Goal: Task Accomplishment & Management: Manage account settings

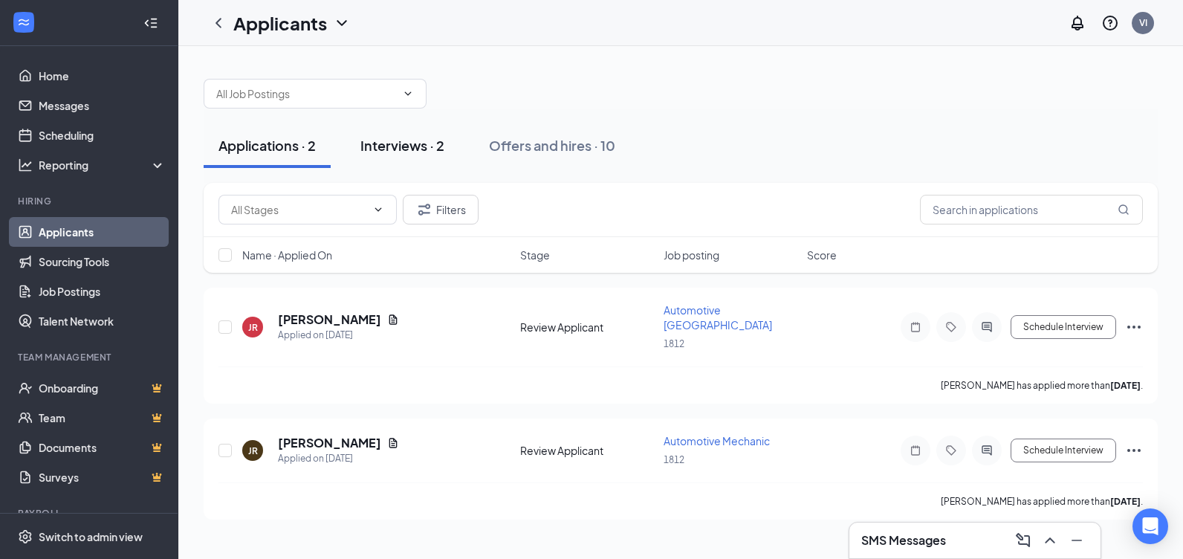
click at [406, 143] on div "Interviews · 2" at bounding box center [402, 145] width 84 height 19
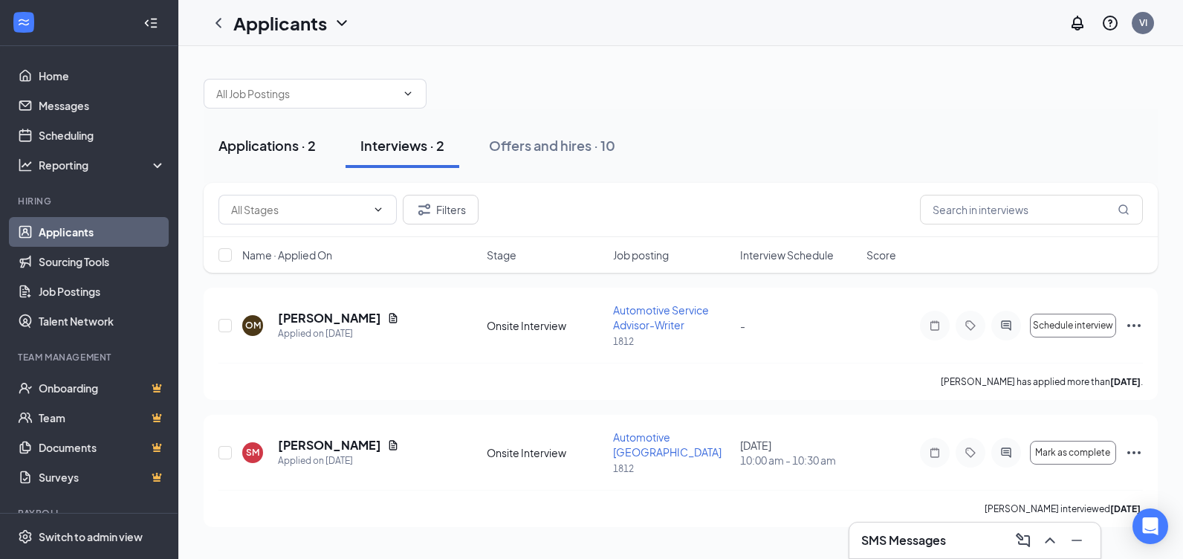
click at [291, 149] on div "Applications · 2" at bounding box center [266, 145] width 97 height 19
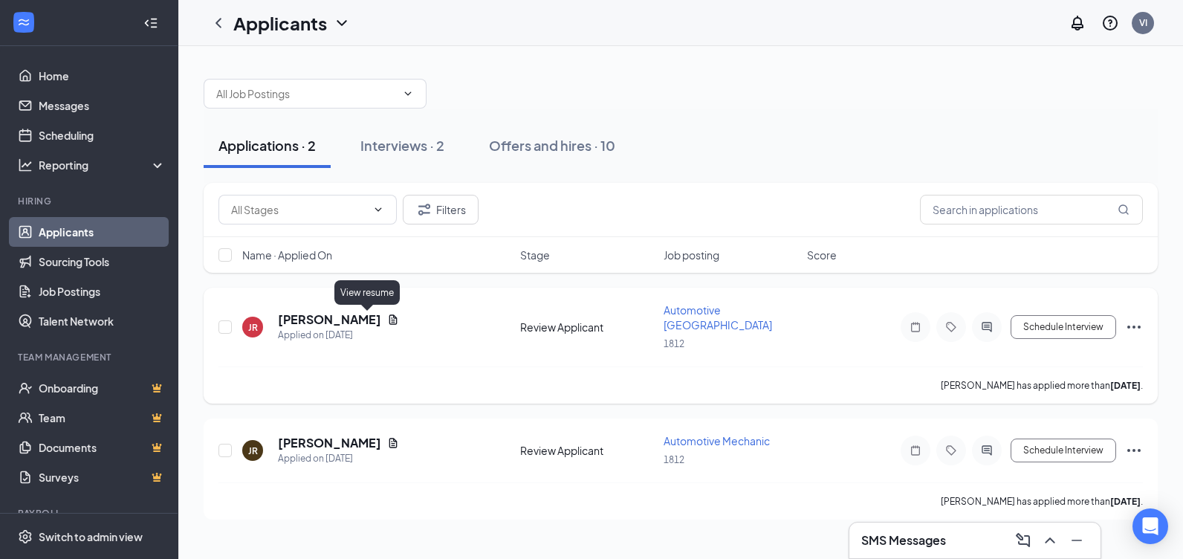
click at [387, 319] on icon "Document" at bounding box center [393, 320] width 12 height 12
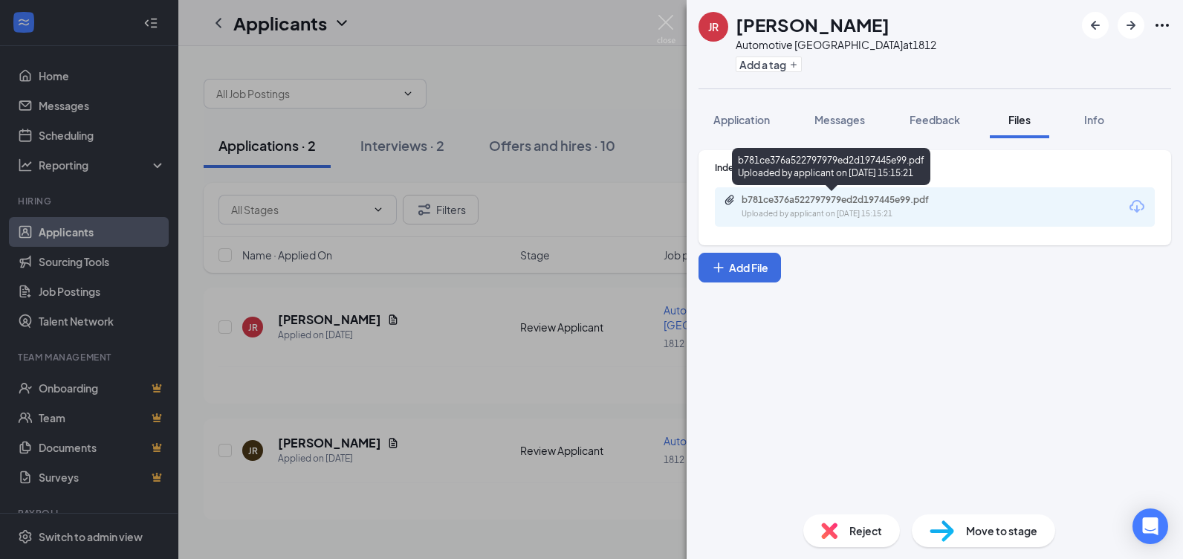
click at [895, 207] on div "b781ce376a522797979ed2d197445e99.pdf Uploaded by applicant on [DATE] 15:15:21" at bounding box center [844, 207] width 241 height 26
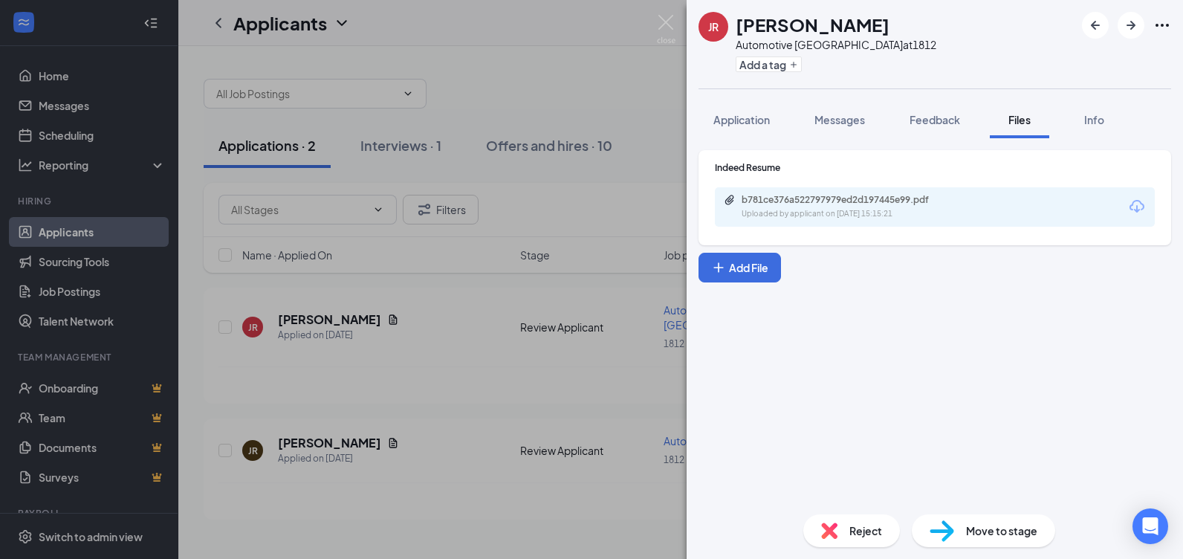
click at [583, 360] on div "JR [PERSON_NAME] Automotive Lower Bay Technician at 1812 Add a tag Application …" at bounding box center [591, 279] width 1183 height 559
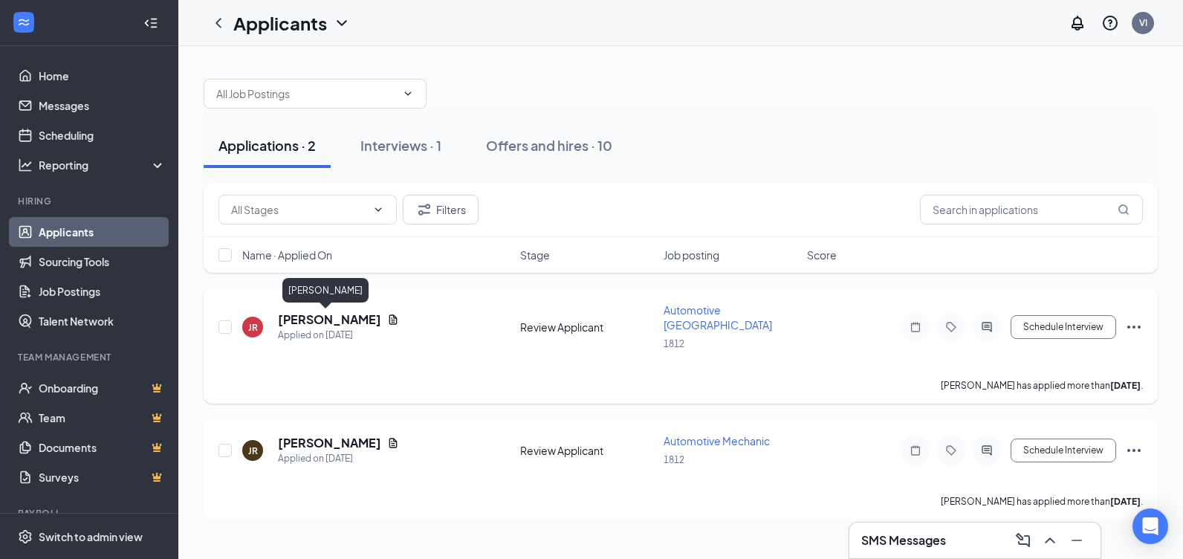
click at [309, 317] on h5 "[PERSON_NAME]" at bounding box center [329, 319] width 103 height 16
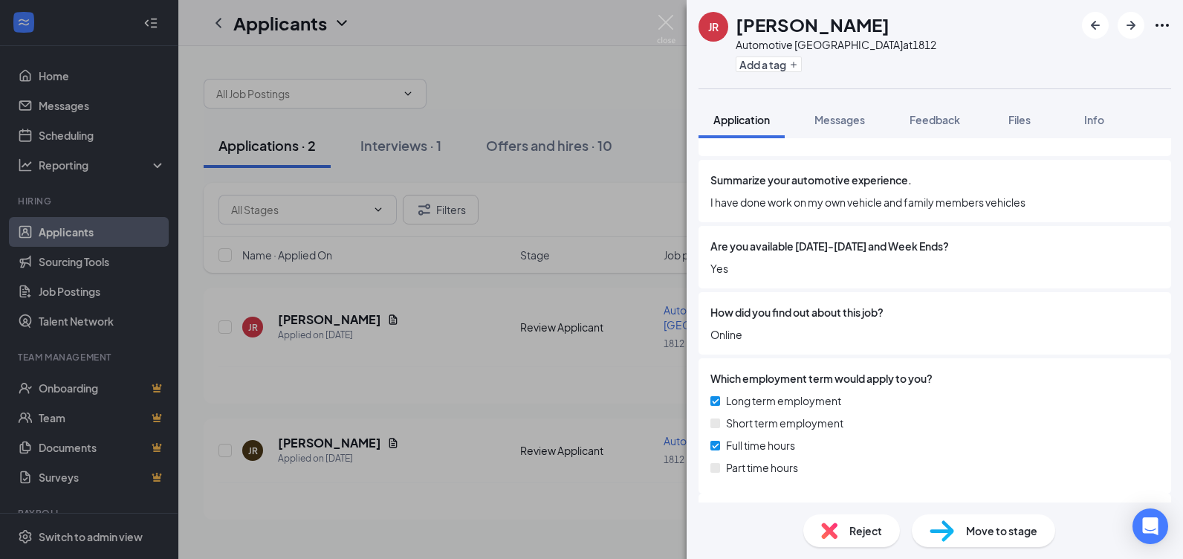
scroll to position [518, 0]
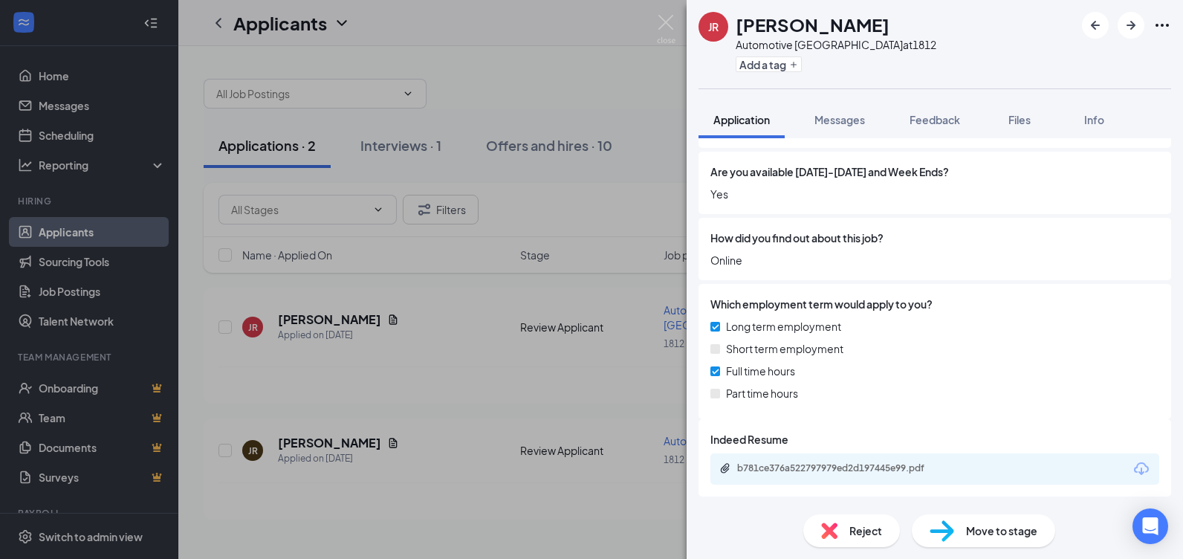
click at [600, 348] on div "JR [PERSON_NAME] Automotive Lower Bay Technician at 1812 Add a tag Application …" at bounding box center [591, 279] width 1183 height 559
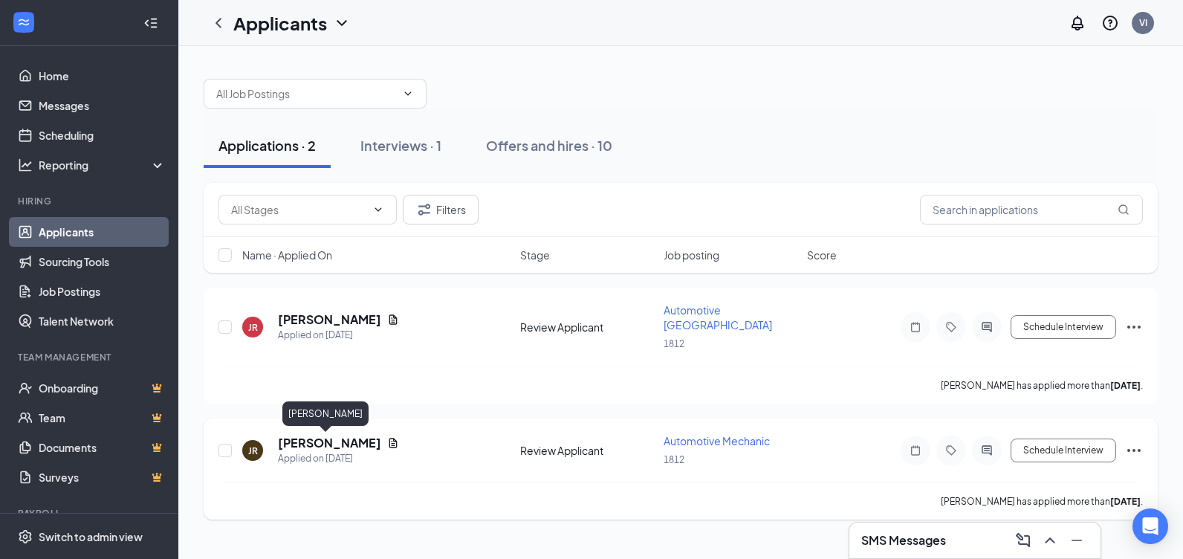
click at [332, 444] on h5 "[PERSON_NAME]" at bounding box center [329, 443] width 103 height 16
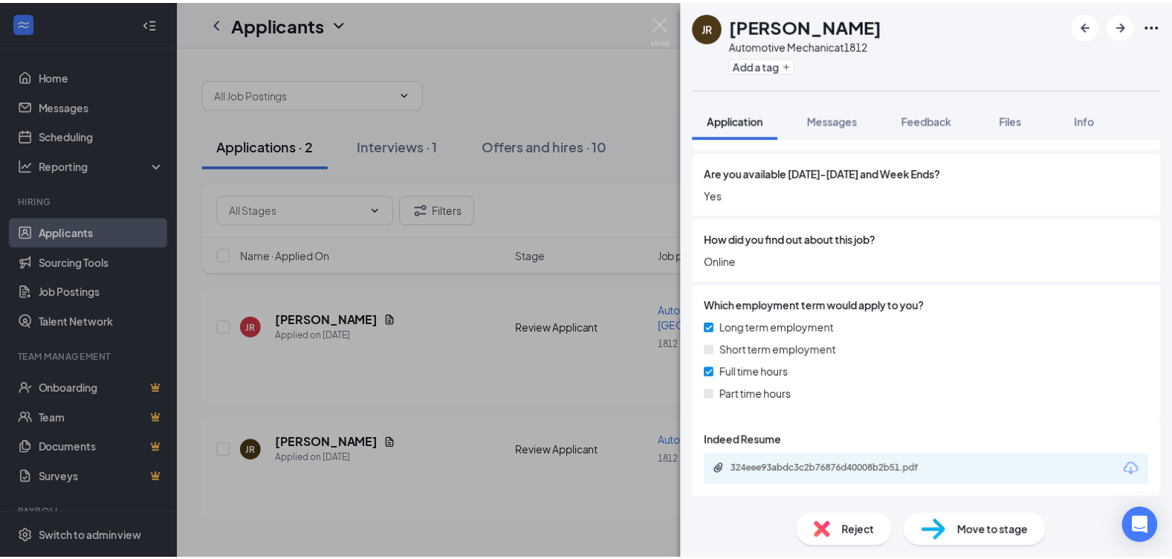
scroll to position [518, 0]
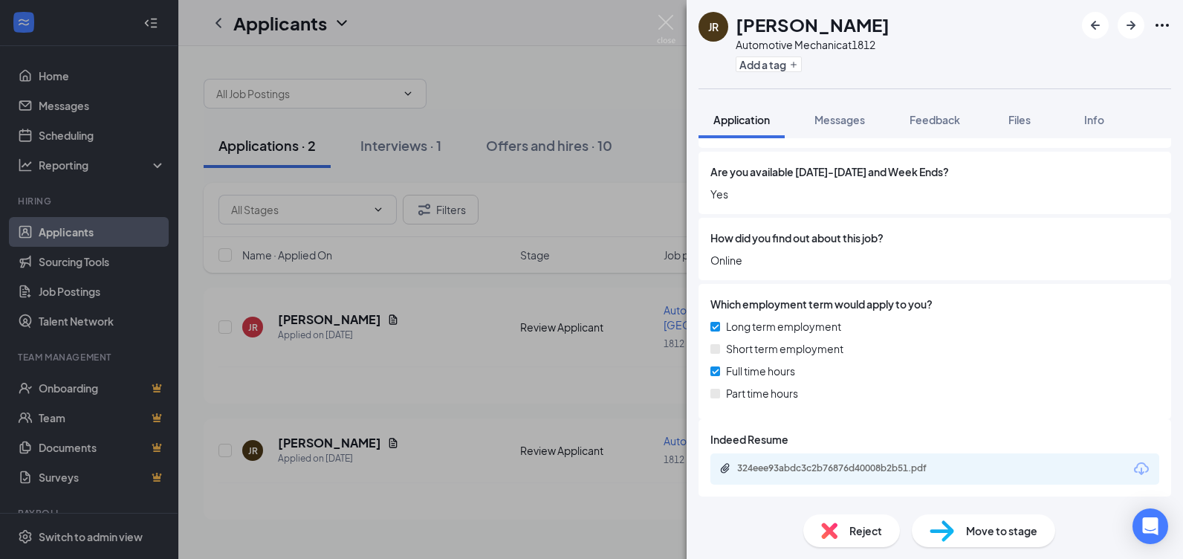
click at [591, 409] on div "JR [PERSON_NAME] Automotive Mechanic at 1812 Add a tag Application Messages Fee…" at bounding box center [591, 279] width 1183 height 559
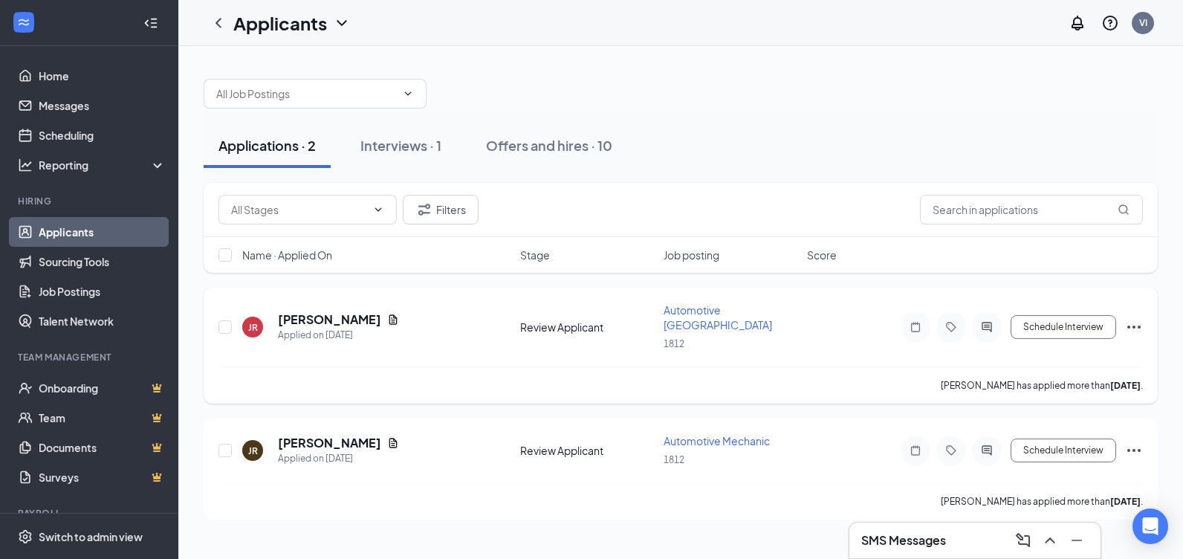
click at [1137, 322] on icon "Ellipses" at bounding box center [1134, 327] width 18 height 18
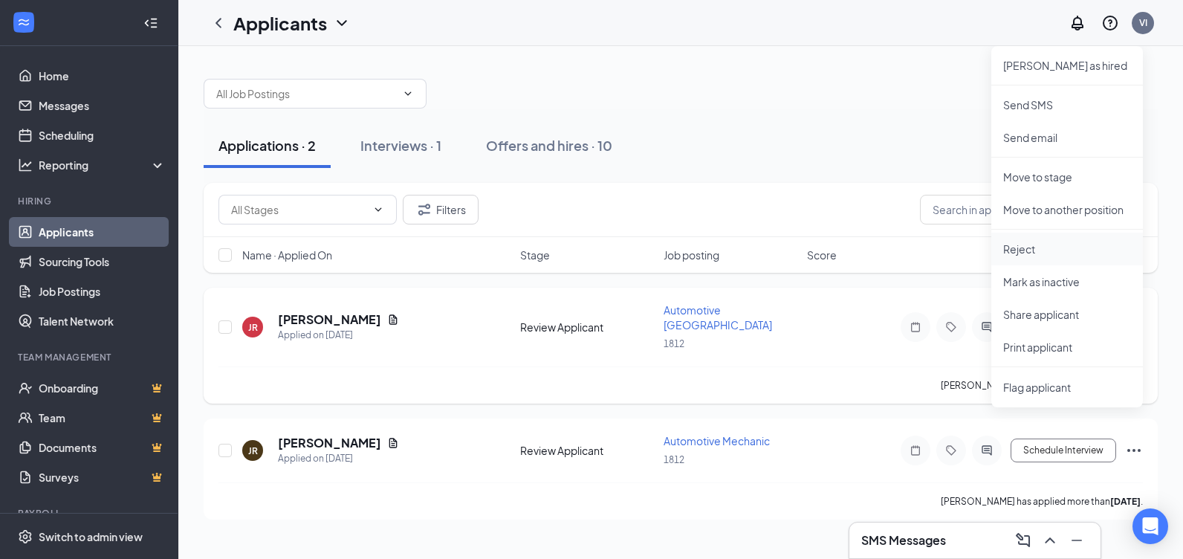
click at [1034, 243] on p "Reject" at bounding box center [1067, 248] width 128 height 15
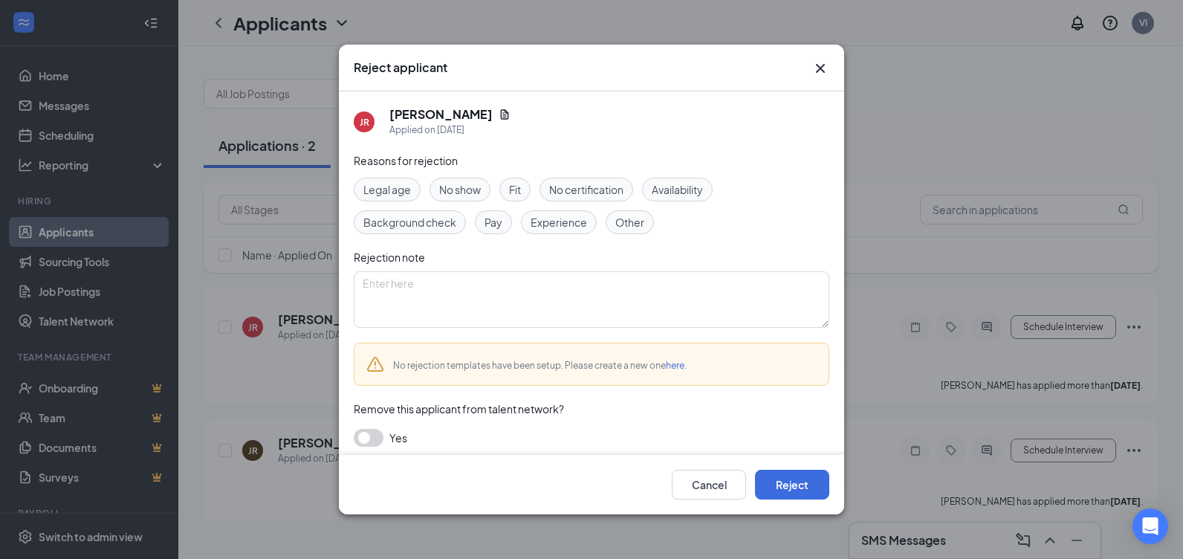
click at [562, 221] on span "Experience" at bounding box center [559, 222] width 56 height 16
click at [791, 486] on button "Reject" at bounding box center [792, 485] width 74 height 30
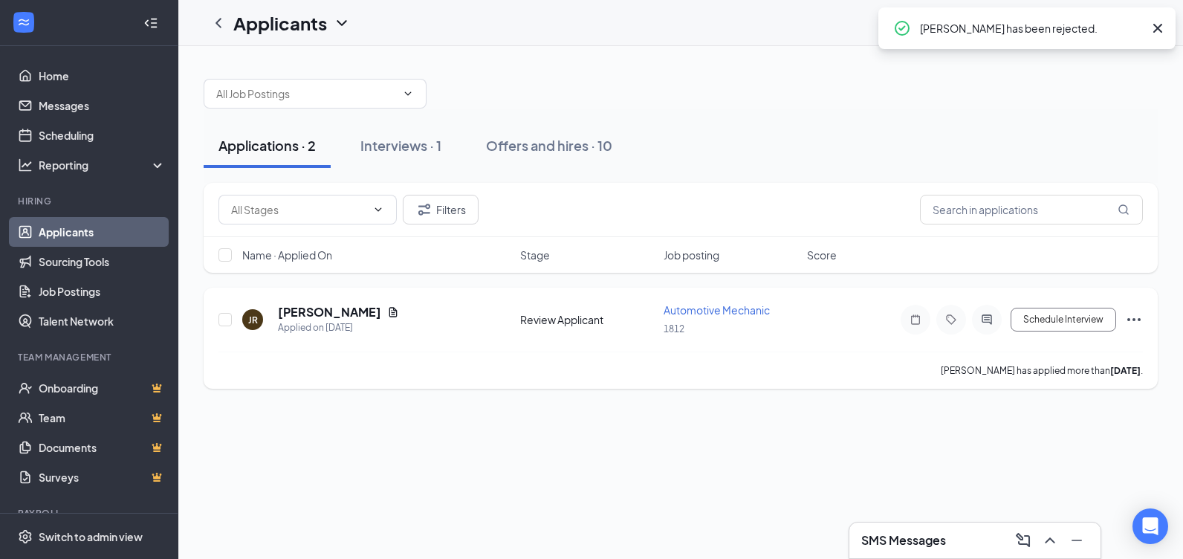
click at [1132, 315] on icon "Ellipses" at bounding box center [1134, 320] width 18 height 18
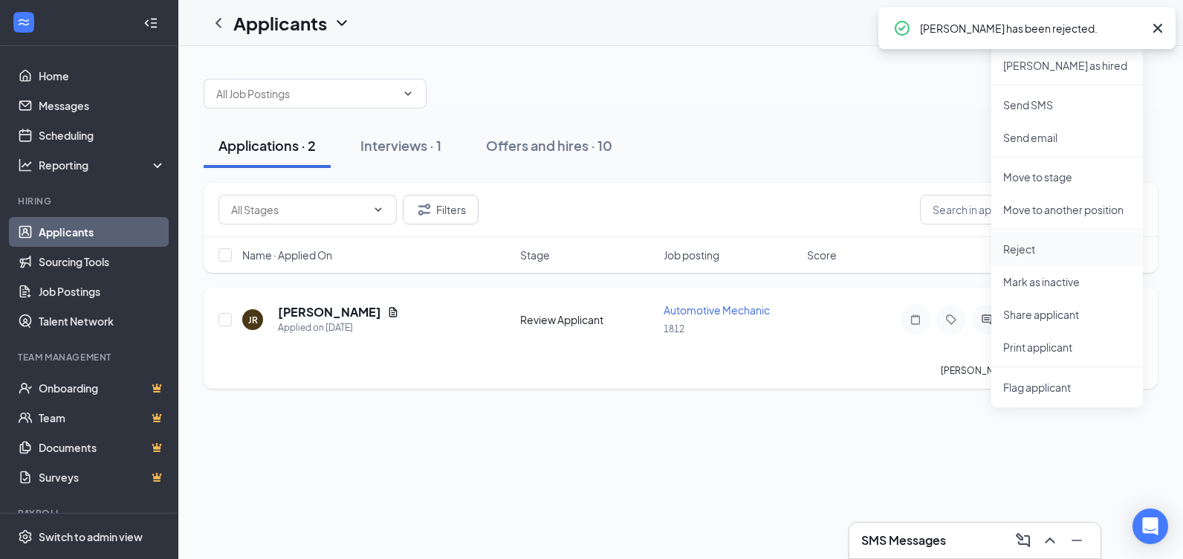
click at [1054, 249] on p "Reject" at bounding box center [1067, 248] width 128 height 15
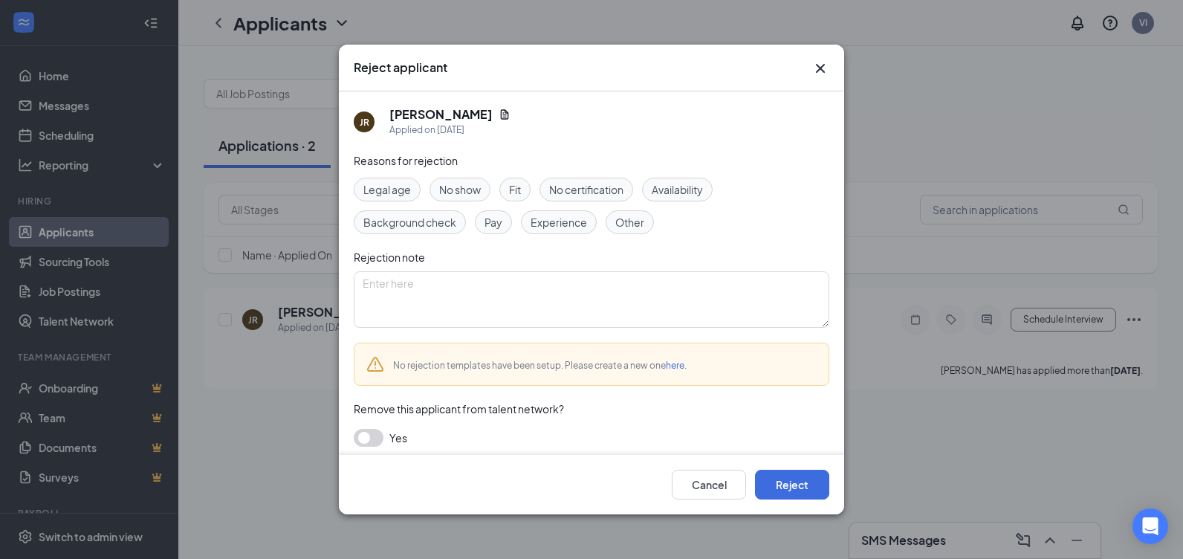
click at [555, 209] on div "Legal age No show Fit No certification Availability Background check Pay Experi…" at bounding box center [592, 206] width 476 height 56
click at [559, 220] on span "Experience" at bounding box center [559, 222] width 56 height 16
click at [794, 481] on button "Reject" at bounding box center [792, 485] width 74 height 30
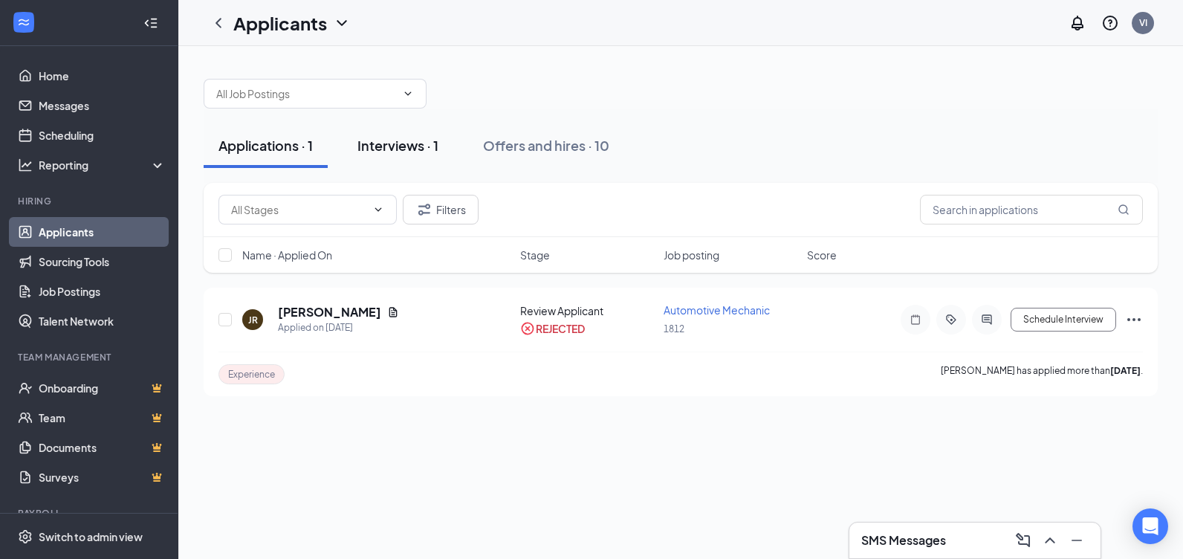
click at [406, 151] on div "Interviews · 1" at bounding box center [397, 145] width 81 height 19
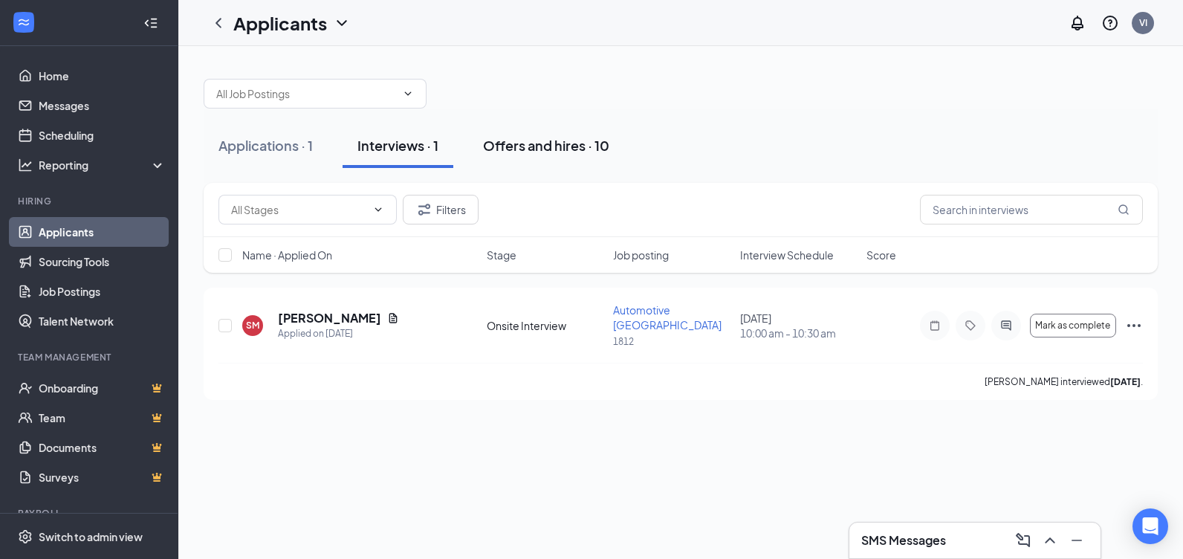
click at [550, 143] on div "Offers and hires · 10" at bounding box center [546, 145] width 126 height 19
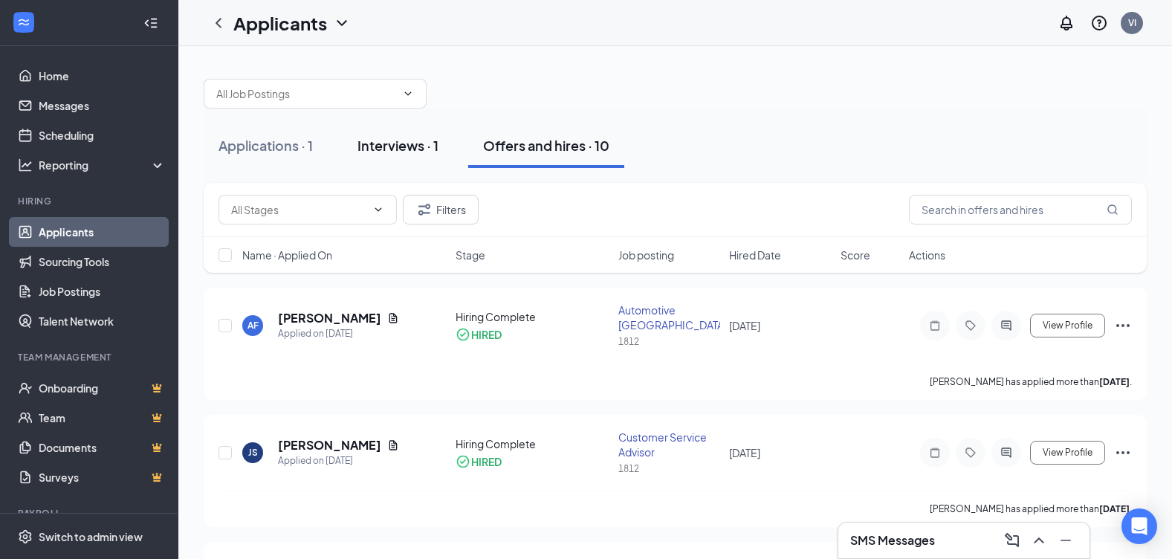
click at [410, 140] on div "Interviews · 1" at bounding box center [397, 145] width 81 height 19
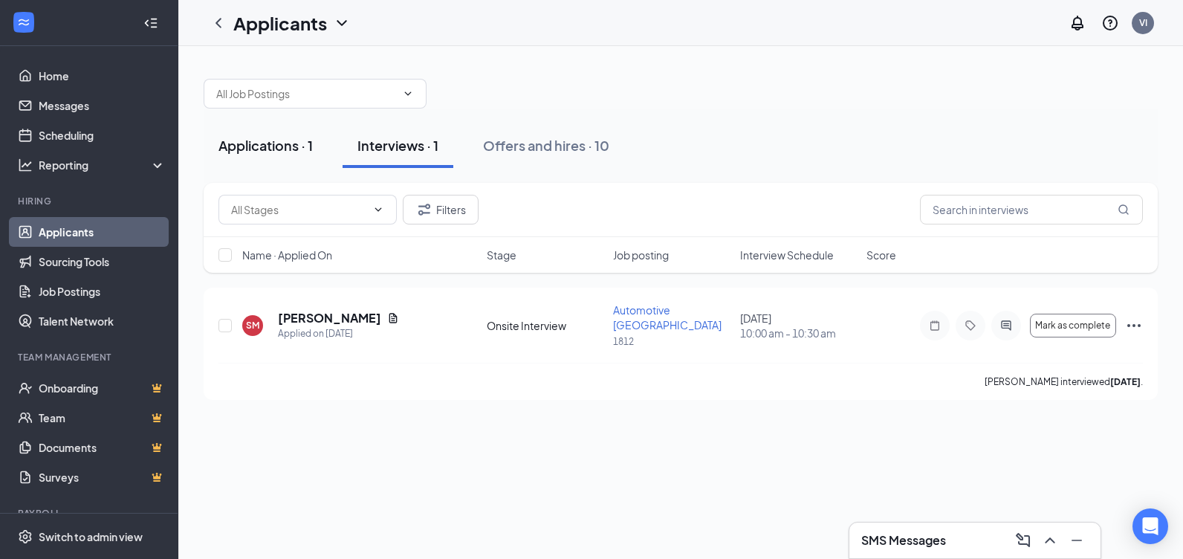
click at [276, 158] on button "Applications · 1" at bounding box center [266, 145] width 124 height 45
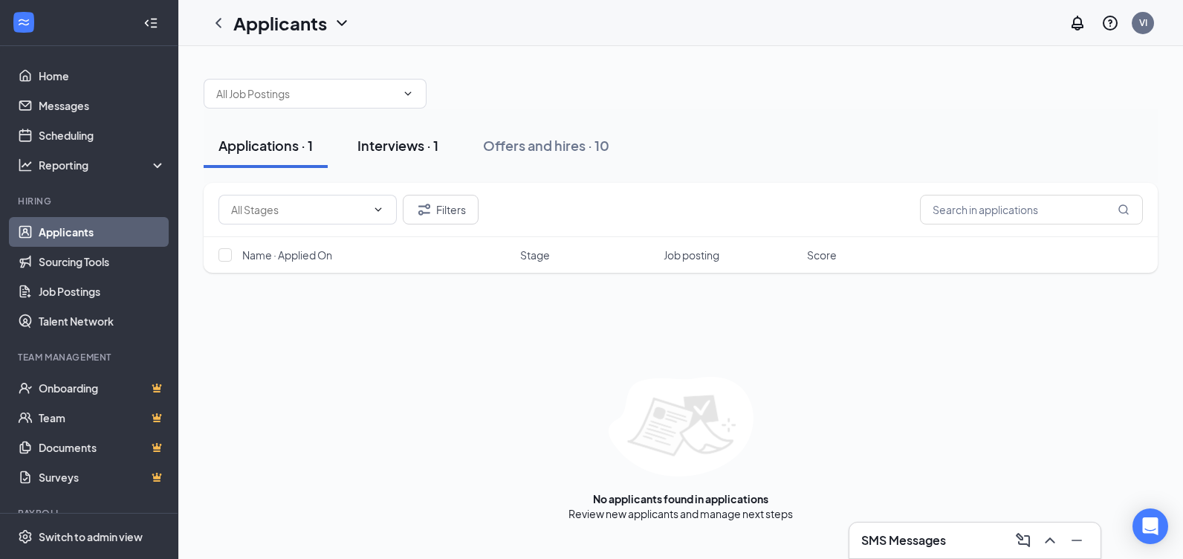
click at [412, 153] on div "Interviews · 1" at bounding box center [397, 145] width 81 height 19
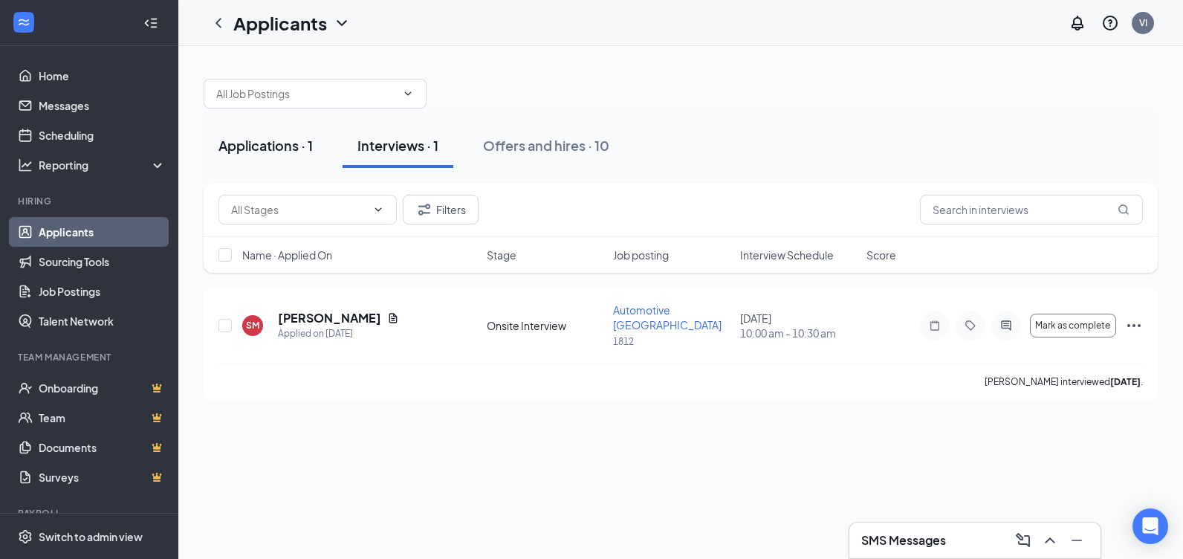
click at [283, 147] on div "Applications · 1" at bounding box center [265, 145] width 94 height 19
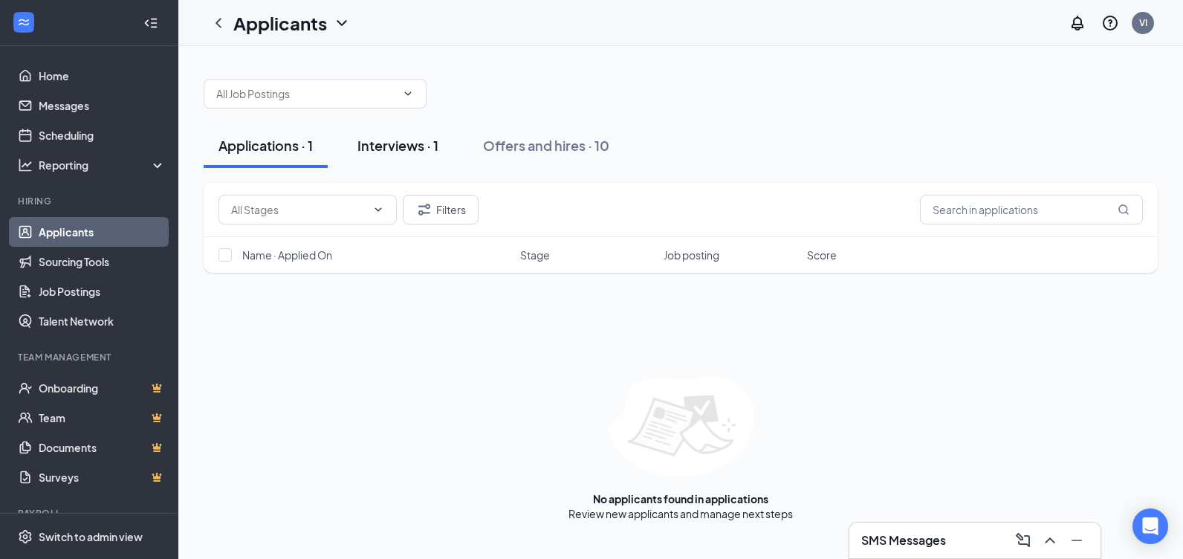
click at [385, 144] on div "Interviews · 1" at bounding box center [397, 145] width 81 height 19
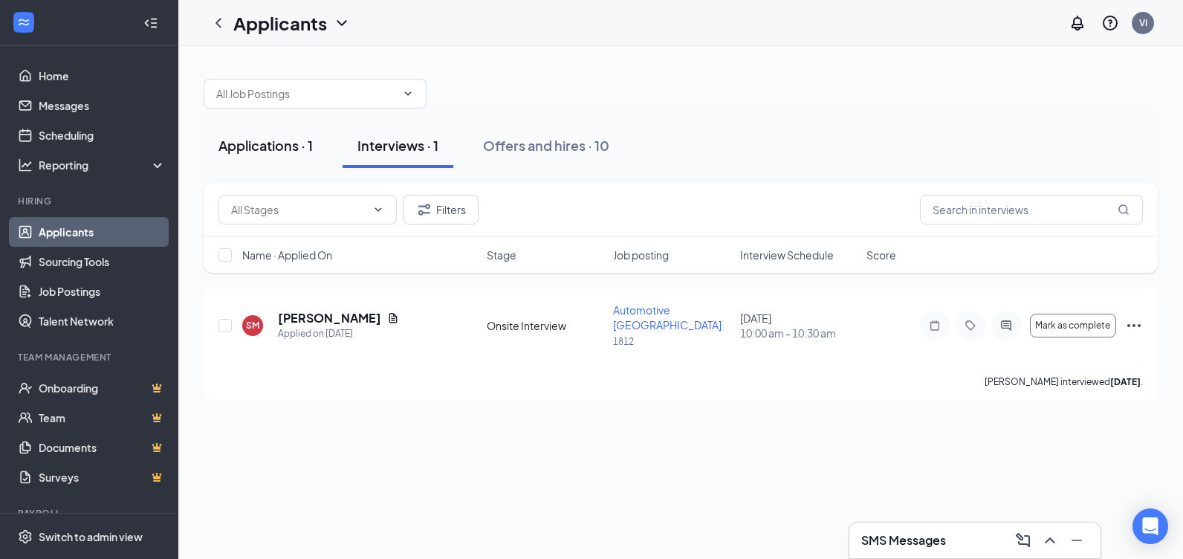
click at [278, 148] on div "Applications · 1" at bounding box center [265, 145] width 94 height 19
